Goal: Task Accomplishment & Management: Complete application form

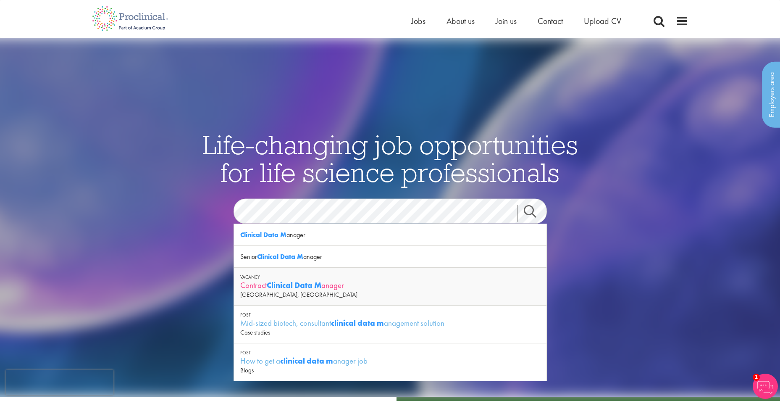
click at [276, 287] on strong "Clinical Data M" at bounding box center [294, 285] width 55 height 11
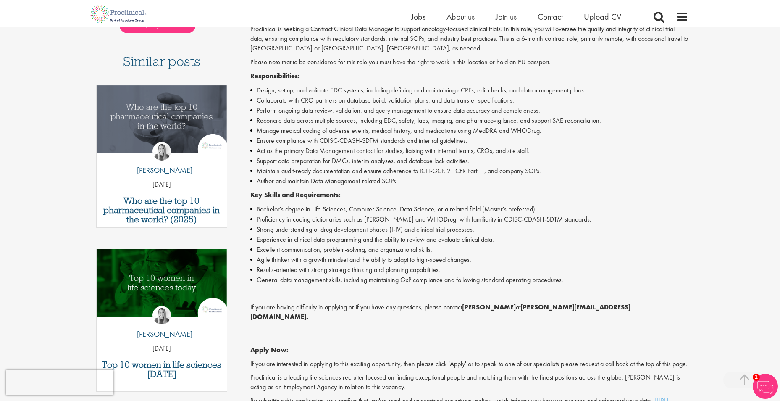
scroll to position [210, 0]
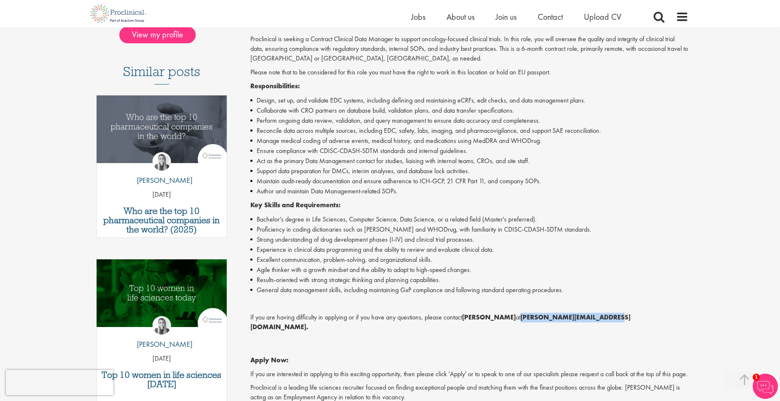
drag, startPoint x: 609, startPoint y: 317, endPoint x: 522, endPoint y: 322, distance: 87.1
click at [522, 322] on strong "h.hennigan@proclinical.com." at bounding box center [440, 322] width 380 height 18
copy strong "h.hennigan@proclinical.com"
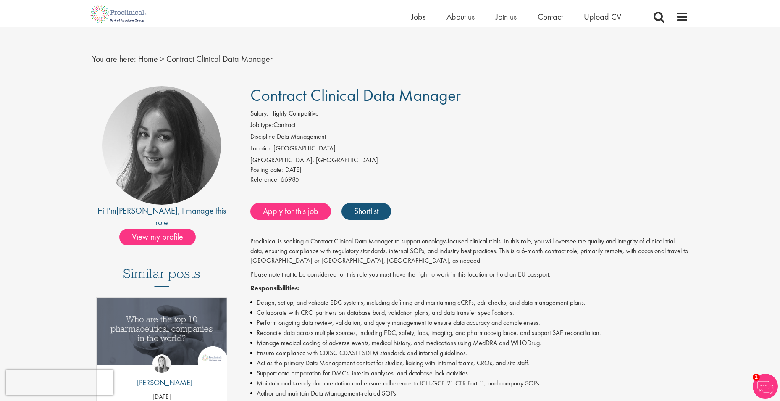
scroll to position [0, 0]
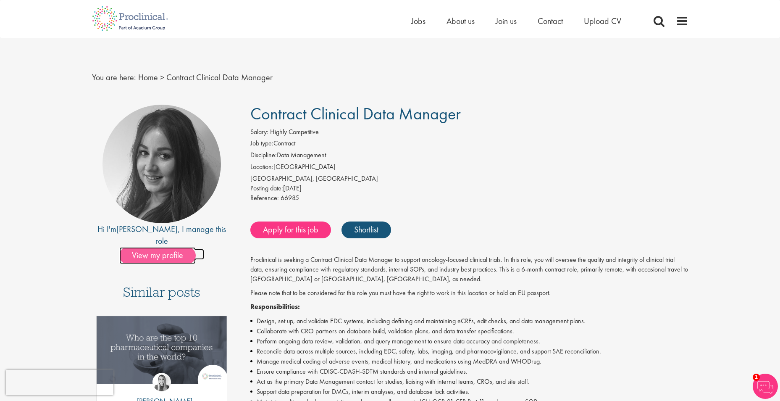
click at [174, 247] on span "View my profile" at bounding box center [157, 255] width 76 height 17
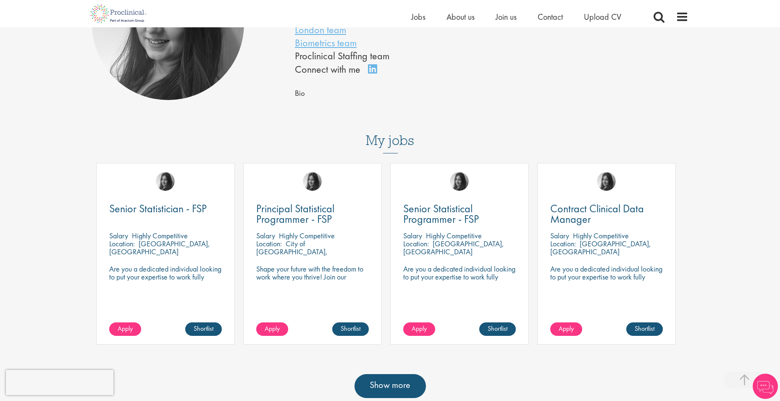
scroll to position [168, 0]
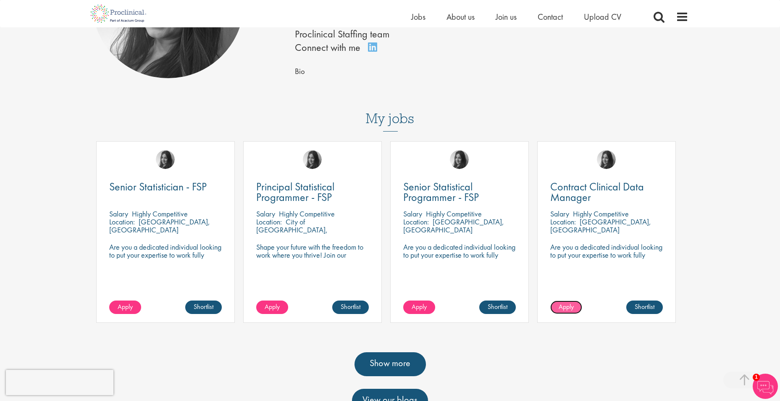
click at [564, 310] on span "Apply" at bounding box center [566, 306] width 15 height 9
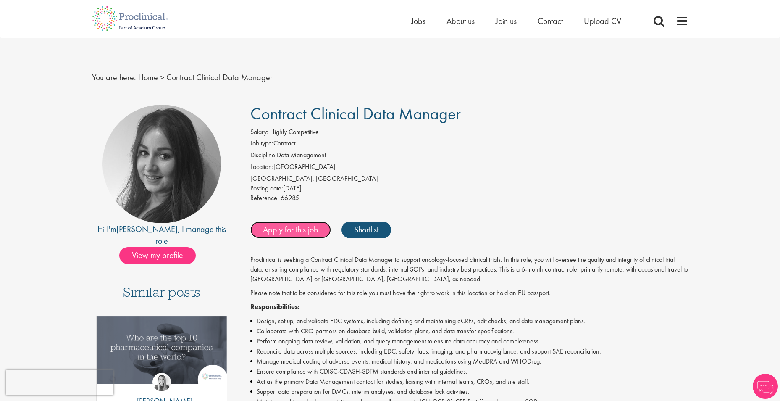
click at [298, 229] on link "Apply for this job" at bounding box center [290, 229] width 81 height 17
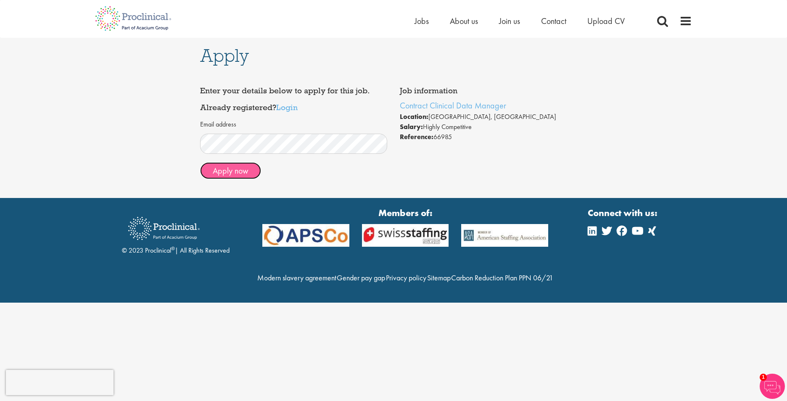
click at [244, 171] on button "Apply now" at bounding box center [230, 170] width 61 height 17
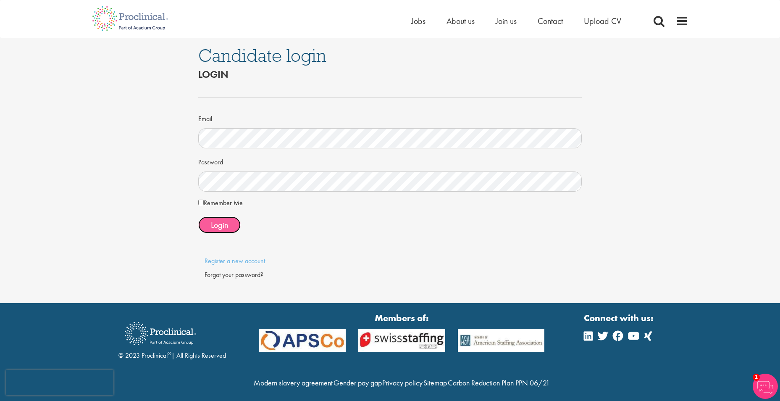
click at [221, 223] on span "Login" at bounding box center [219, 224] width 17 height 11
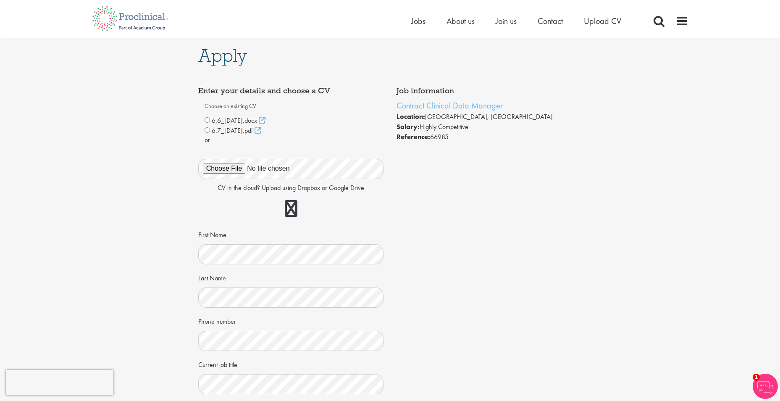
click at [389, 222] on div "Enter your details and choose a CV Choose an existing CV 6.6_[DATE].docx ." at bounding box center [291, 301] width 198 height 439
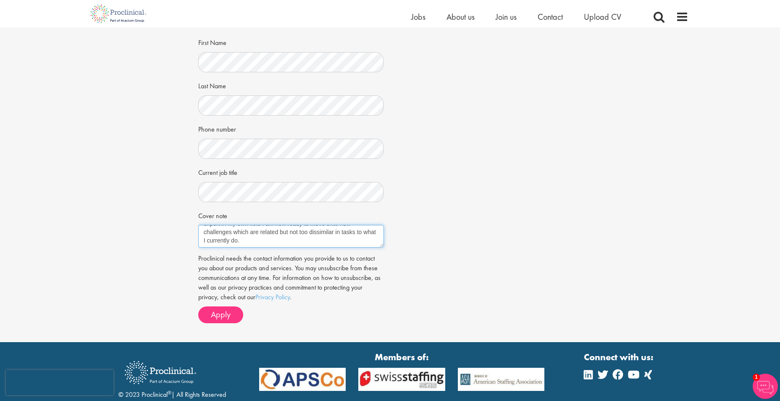
scroll to position [210, 0]
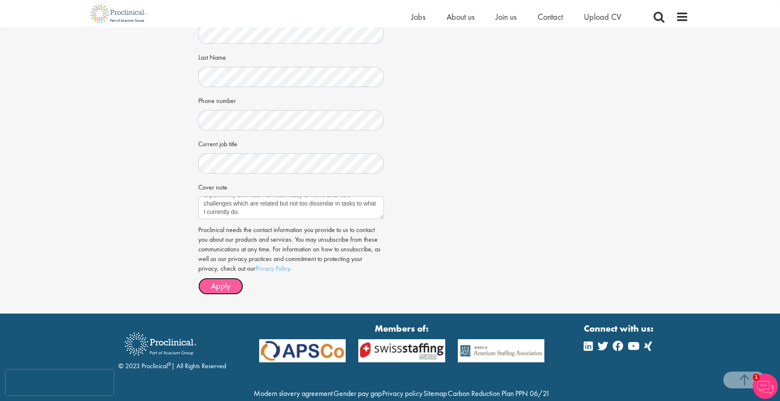
click at [221, 286] on span "Apply" at bounding box center [221, 285] width 20 height 11
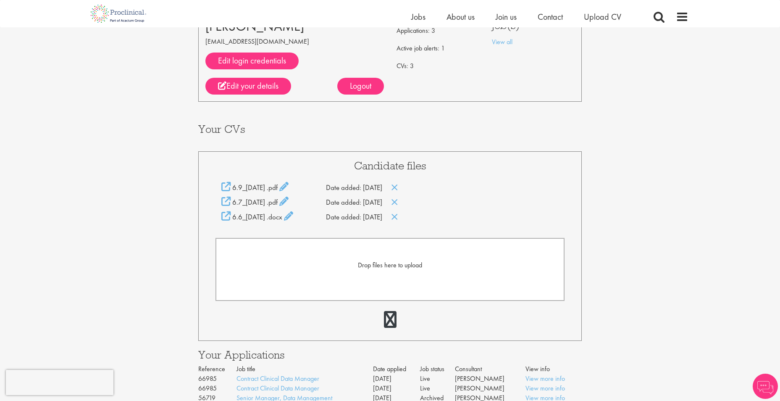
scroll to position [84, 0]
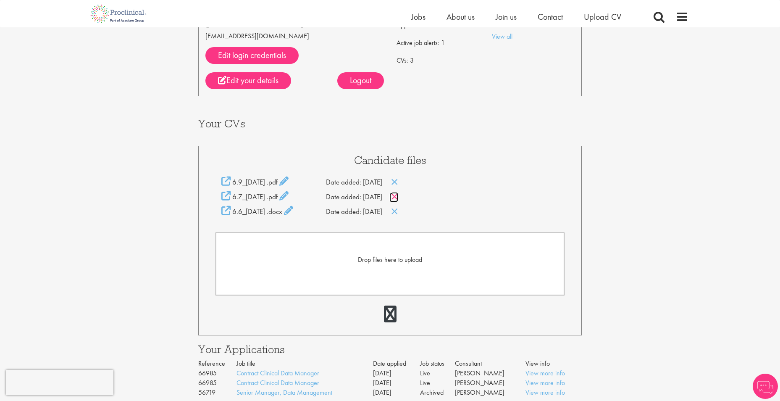
click at [398, 196] on icon at bounding box center [394, 196] width 7 height 9
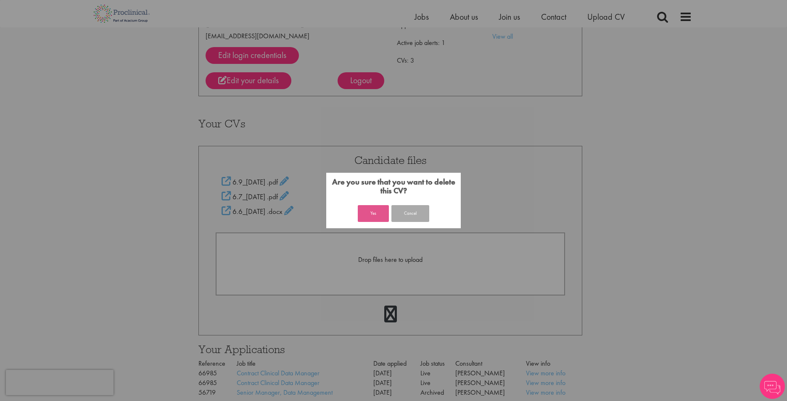
click at [380, 213] on button "Yes" at bounding box center [373, 213] width 31 height 17
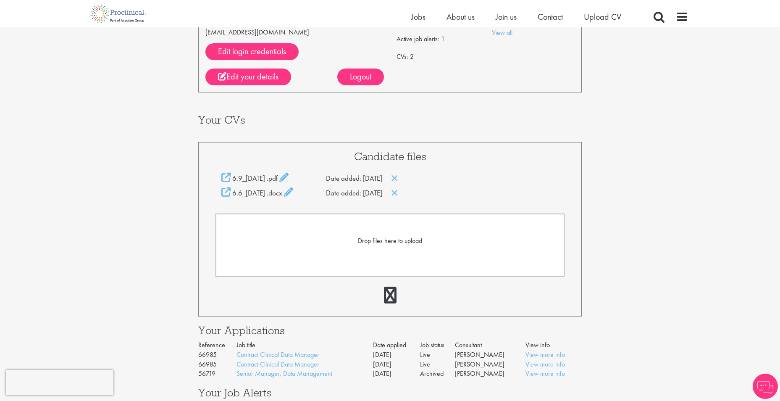
scroll to position [88, 0]
click at [398, 190] on icon at bounding box center [394, 192] width 7 height 9
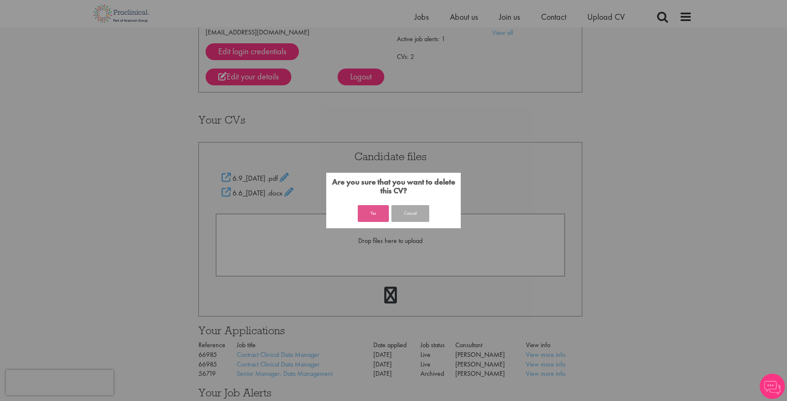
click at [376, 215] on button "Yes" at bounding box center [373, 213] width 31 height 17
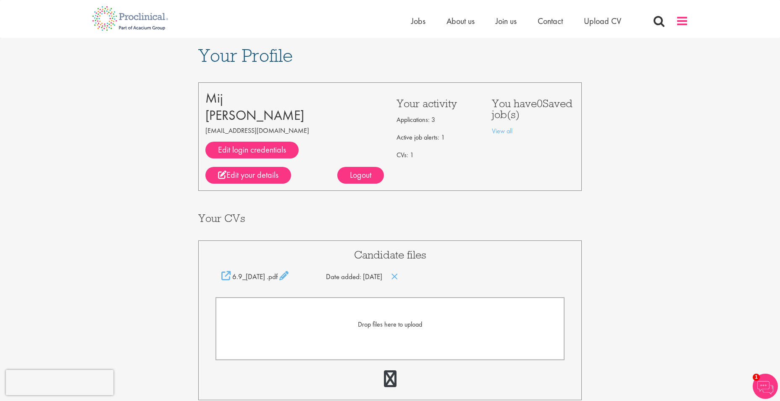
click at [684, 21] on span at bounding box center [682, 21] width 13 height 13
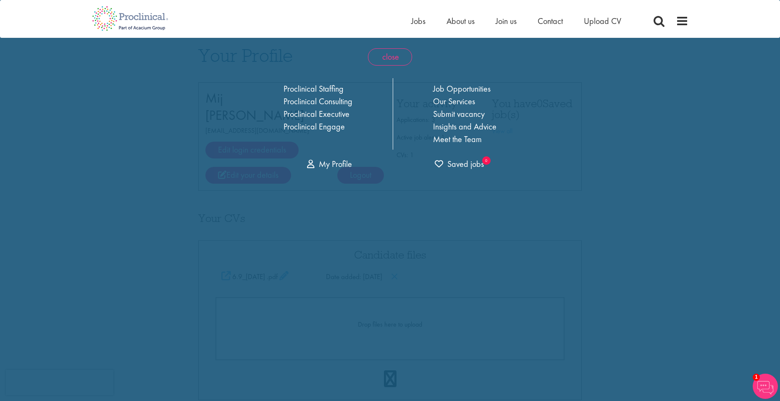
click at [390, 59] on span "close" at bounding box center [390, 56] width 44 height 17
